Goal: Information Seeking & Learning: Check status

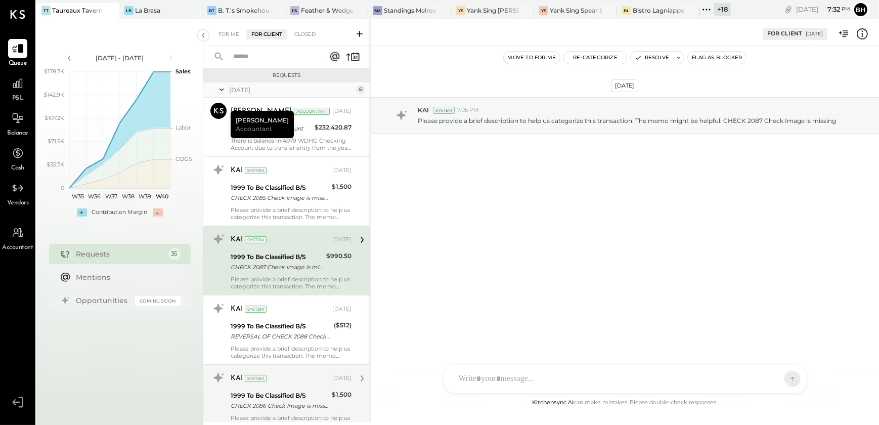
click at [265, 387] on div "KAI System [DATE] 1999 To Be Classified B/S CHECK 2086 Check Image is missing $…" at bounding box center [291, 399] width 121 height 59
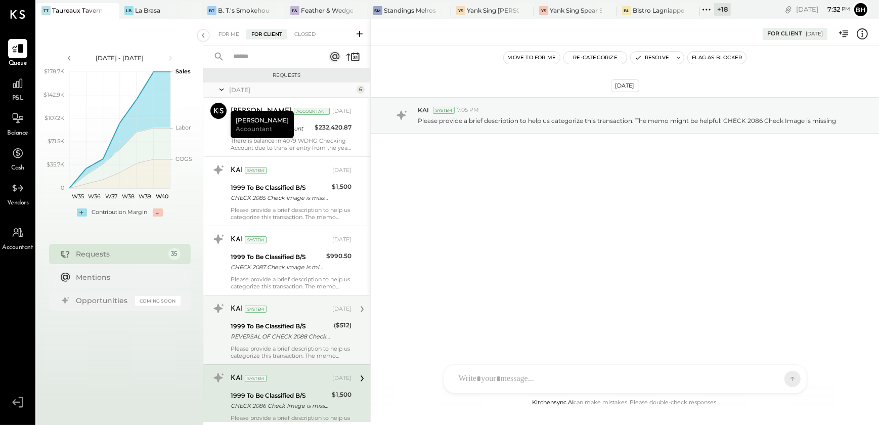
click at [267, 350] on div "Please provide a brief description to help us categorize this transaction. The …" at bounding box center [291, 352] width 121 height 14
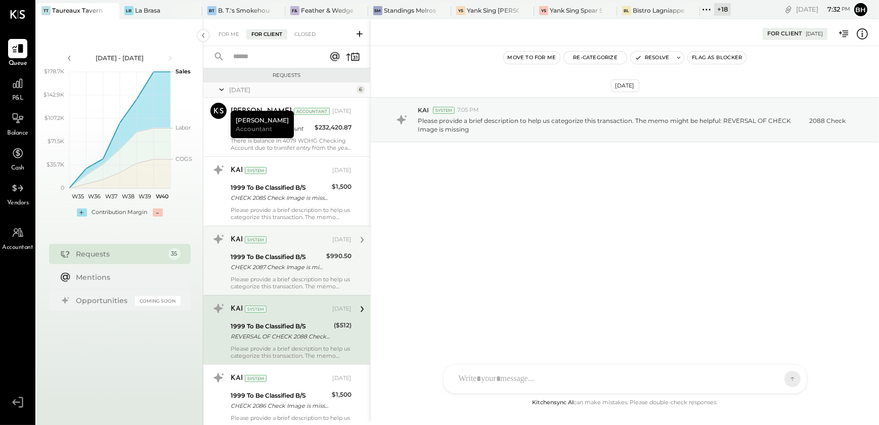
click at [270, 280] on div "Please provide a brief description to help us categorize this transaction. The …" at bounding box center [291, 283] width 121 height 14
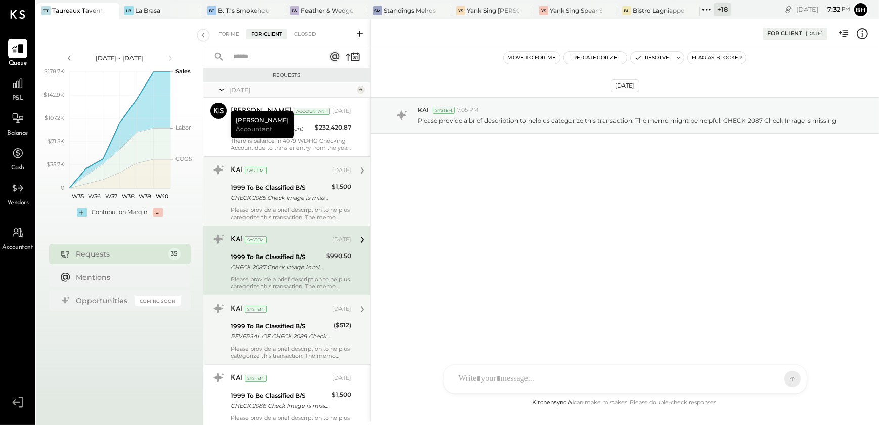
click at [275, 212] on div "Please provide a brief description to help us categorize this transaction. The …" at bounding box center [291, 213] width 121 height 14
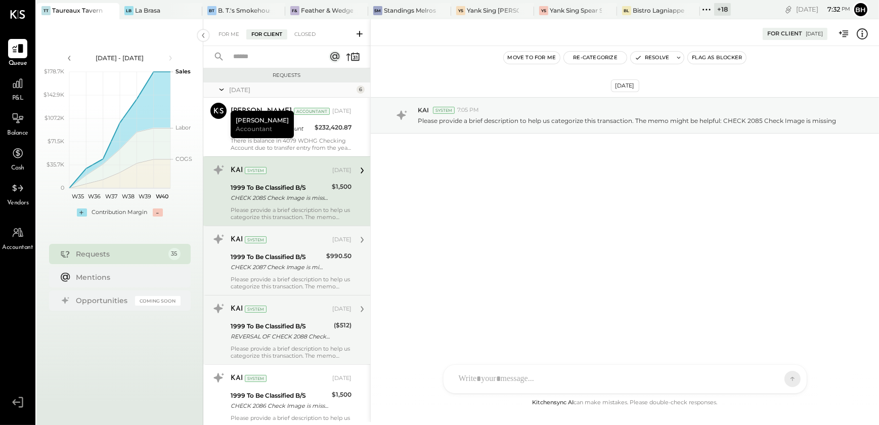
click at [273, 278] on div "Please provide a brief description to help us categorize this transaction. The …" at bounding box center [291, 283] width 121 height 14
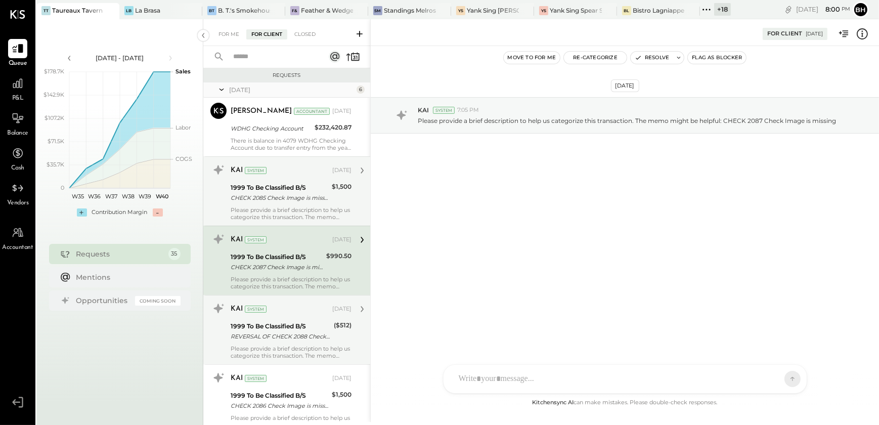
click at [257, 195] on div "CHECK 2085 Check Image is missing" at bounding box center [280, 198] width 98 height 10
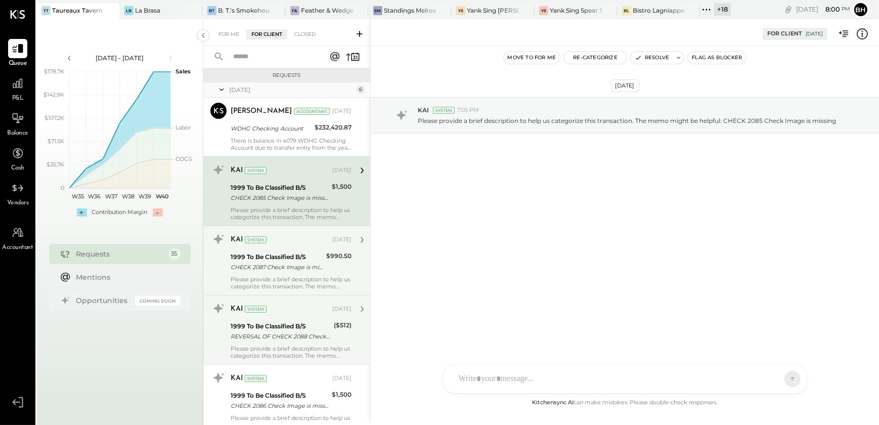
click at [278, 278] on div "Please provide a brief description to help us categorize this transaction. The …" at bounding box center [291, 283] width 121 height 14
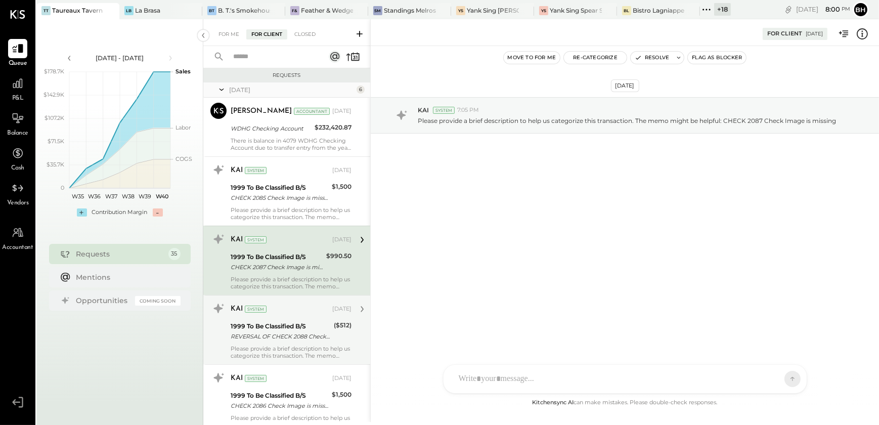
click at [275, 333] on div "REVERSAL OF CHECK 2088 Check Image is missing" at bounding box center [281, 336] width 100 height 10
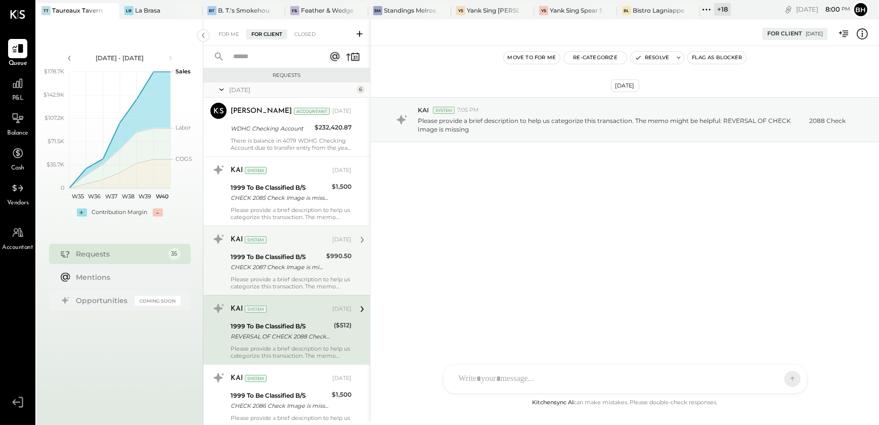
click at [279, 284] on div "Please provide a brief description to help us categorize this transaction. The …" at bounding box center [291, 283] width 121 height 14
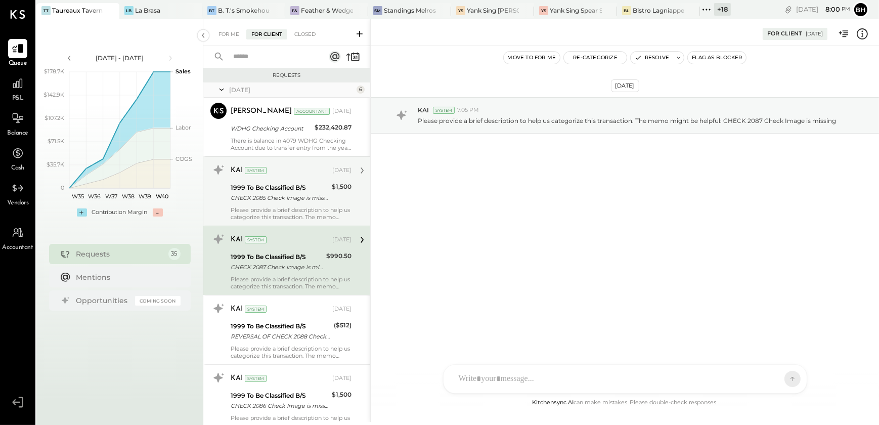
click at [287, 207] on div "Please provide a brief description to help us categorize this transaction. The …" at bounding box center [291, 213] width 121 height 14
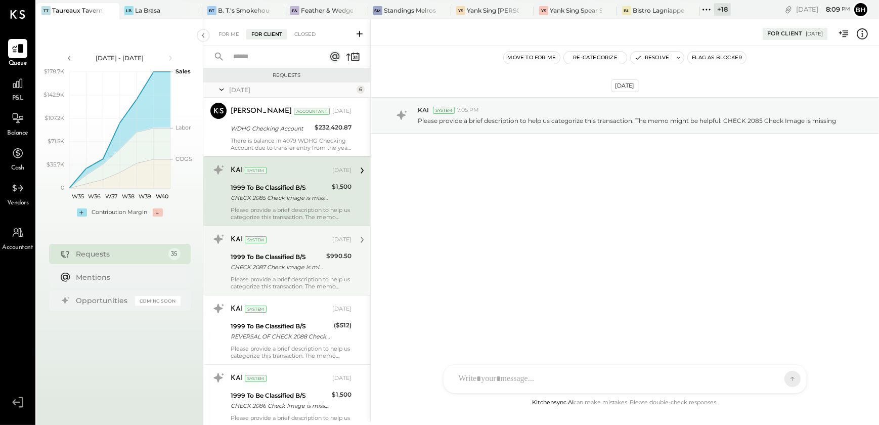
click at [281, 245] on div "KAI System [DATE]" at bounding box center [291, 240] width 121 height 14
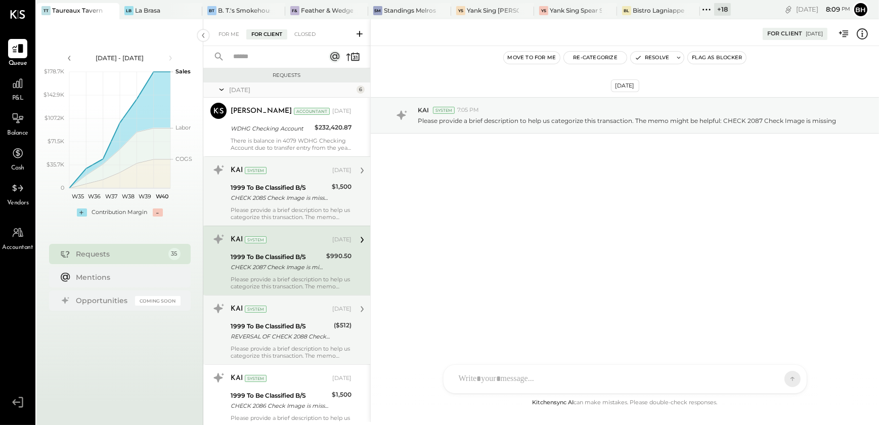
click at [283, 348] on div "Please provide a brief description to help us categorize this transaction. The …" at bounding box center [291, 352] width 121 height 14
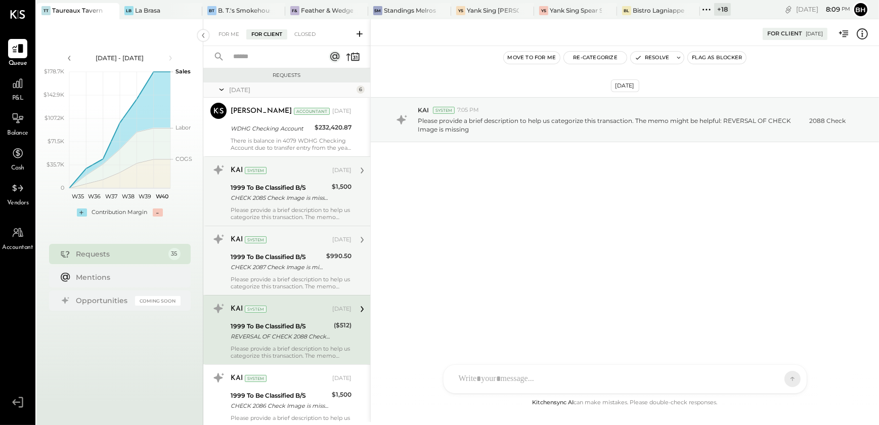
click at [288, 283] on div "Please provide a brief description to help us categorize this transaction. The …" at bounding box center [291, 283] width 121 height 14
